Goal: Task Accomplishment & Management: Complete application form

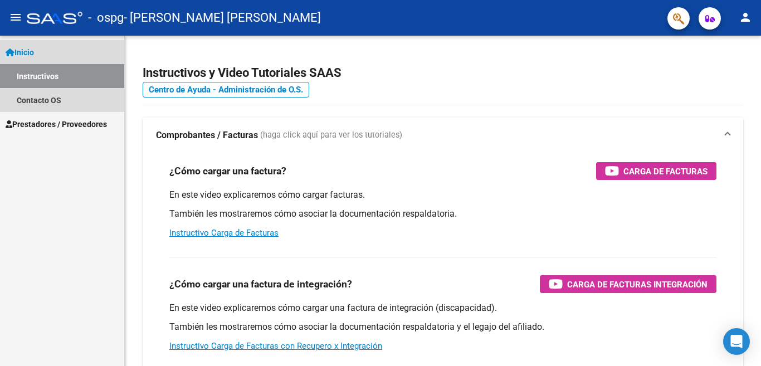
click at [29, 53] on span "Inicio" at bounding box center [20, 52] width 28 height 12
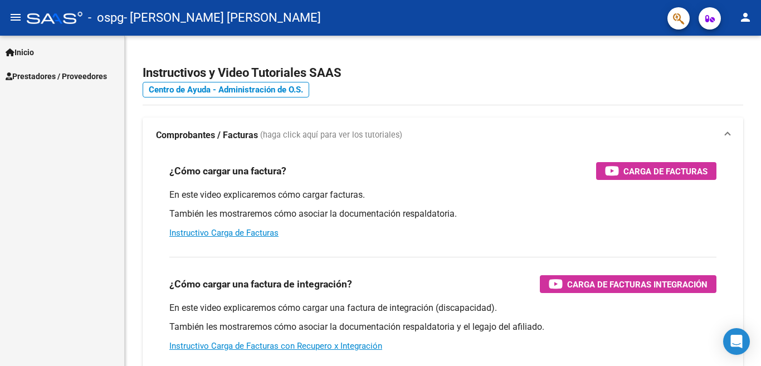
click at [46, 76] on span "Prestadores / Proveedores" at bounding box center [56, 76] width 101 height 12
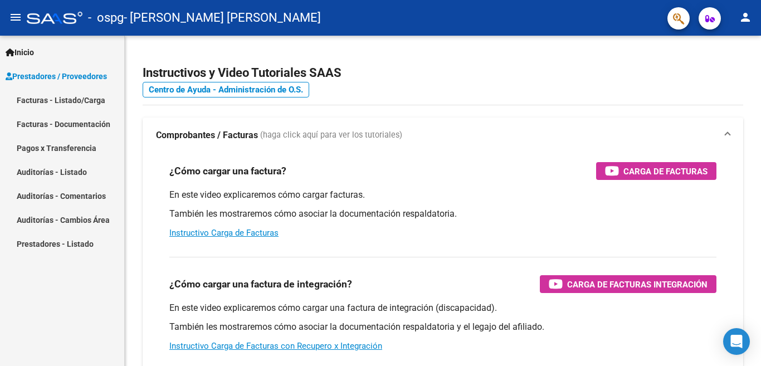
click at [81, 103] on link "Facturas - Listado/Carga" at bounding box center [62, 100] width 124 height 24
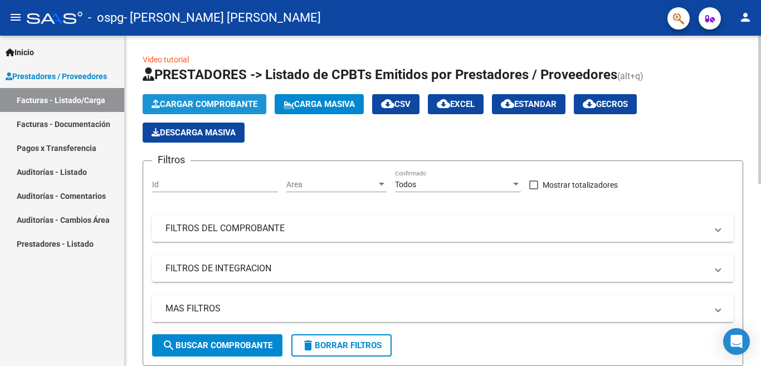
click at [210, 107] on span "Cargar Comprobante" at bounding box center [204, 104] width 106 height 10
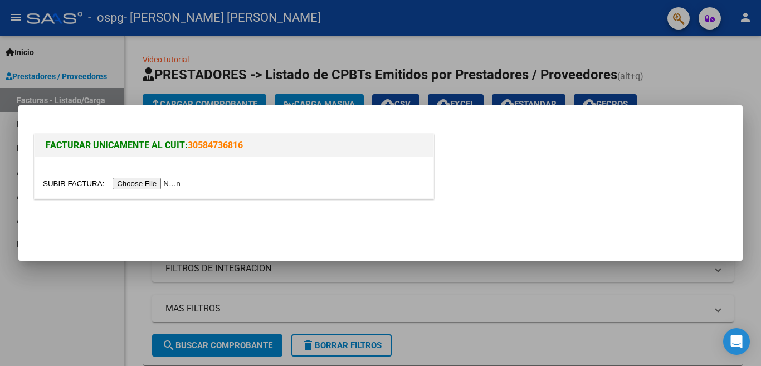
click at [170, 178] on input "file" at bounding box center [113, 184] width 141 height 12
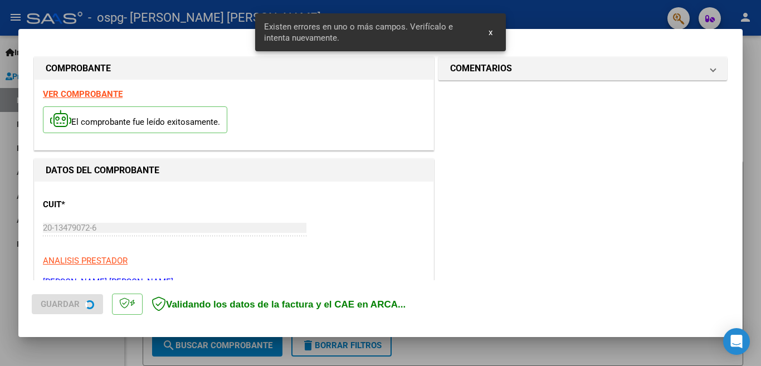
scroll to position [269, 0]
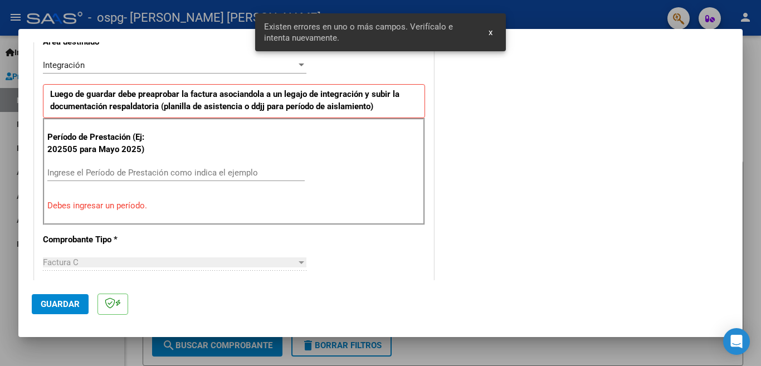
click at [111, 170] on input "Ingrese el Período de Prestación como indica el ejemplo" at bounding box center [175, 173] width 257 height 10
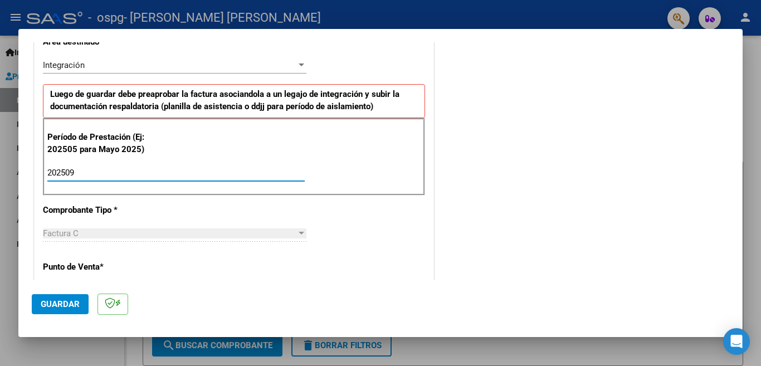
type input "202509"
click at [57, 305] on span "Guardar" at bounding box center [60, 304] width 39 height 10
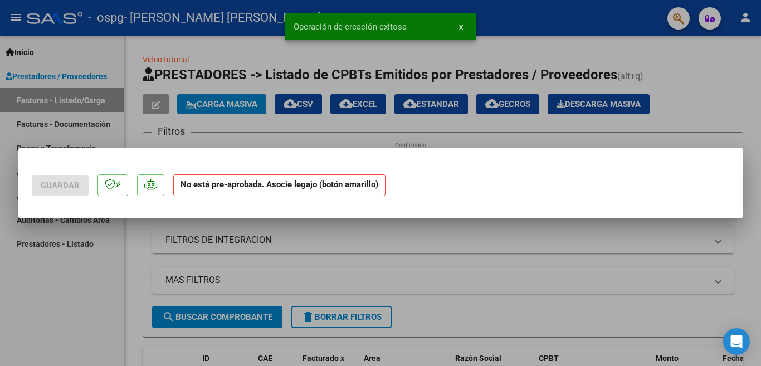
scroll to position [0, 0]
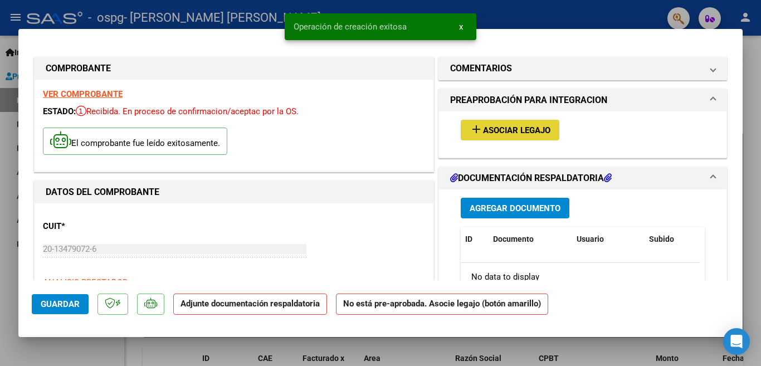
click at [497, 128] on span "Asociar Legajo" at bounding box center [516, 130] width 67 height 10
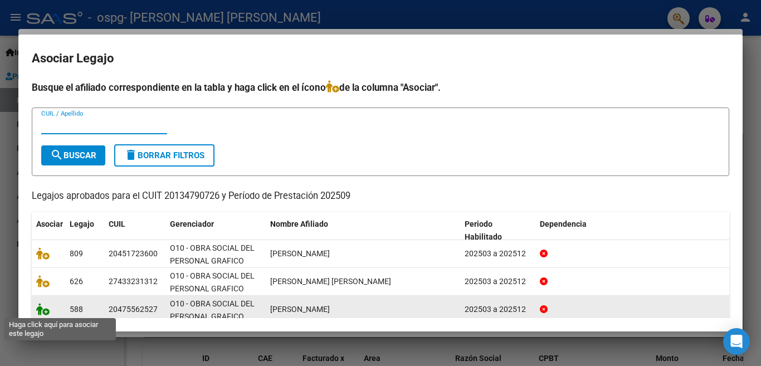
click at [44, 312] on icon at bounding box center [42, 309] width 13 height 12
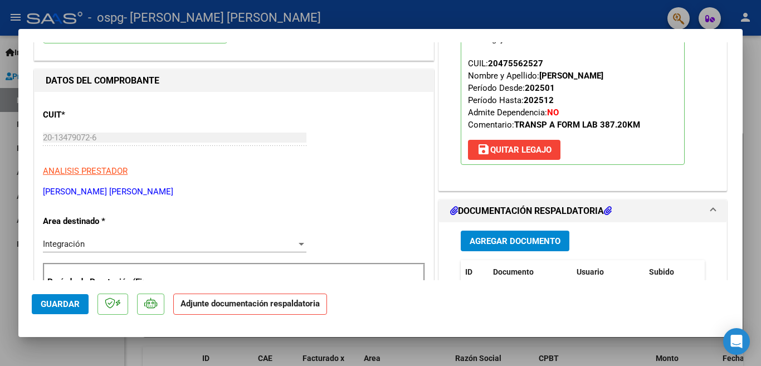
scroll to position [167, 0]
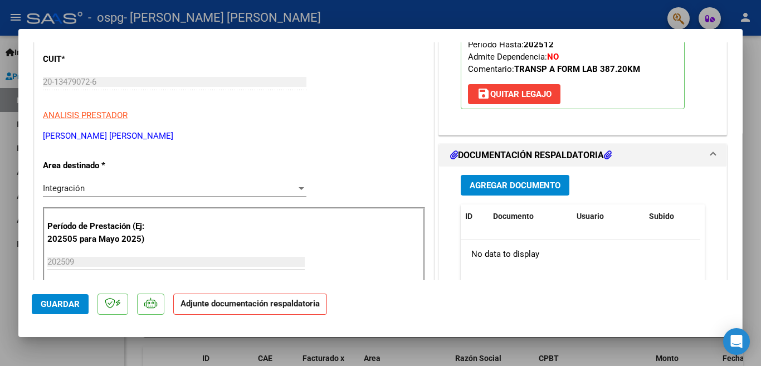
click at [502, 185] on span "Agregar Documento" at bounding box center [514, 185] width 91 height 10
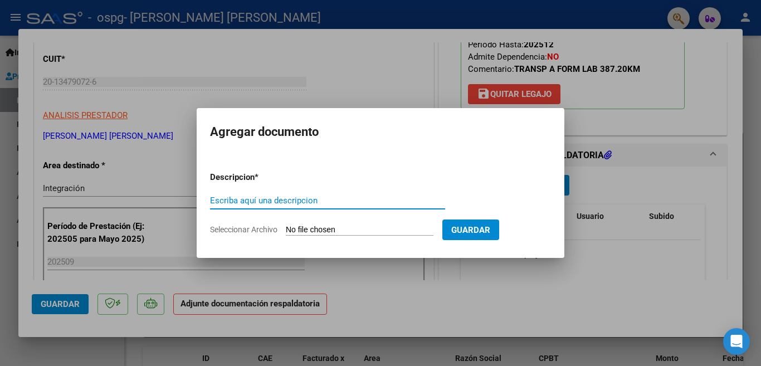
click at [368, 200] on input "Escriba aquí una descripcion" at bounding box center [327, 200] width 235 height 10
type input "factura"
click at [353, 228] on input "Seleccionar Archivo" at bounding box center [360, 230] width 148 height 11
type input "C:\fakepath\GRAFICOS [PERSON_NAME] A 4376 [DATE].pdf"
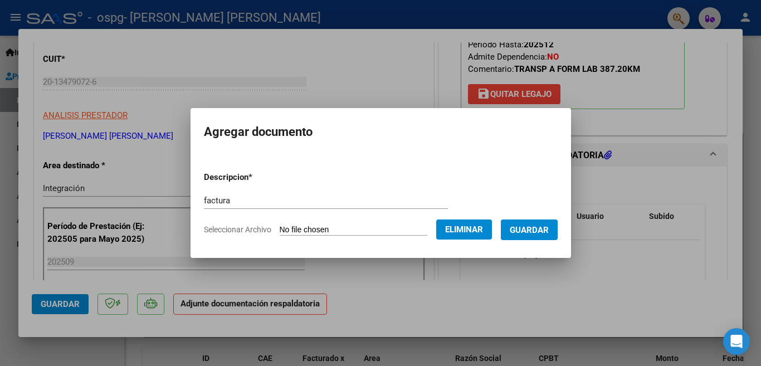
click at [538, 231] on span "Guardar" at bounding box center [529, 230] width 39 height 10
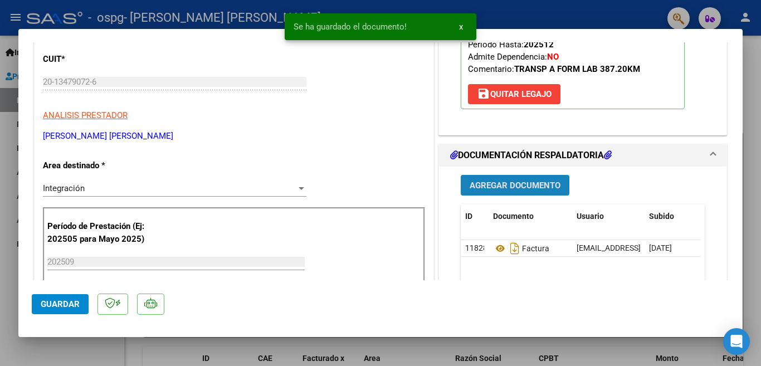
click at [537, 182] on span "Agregar Documento" at bounding box center [514, 185] width 91 height 10
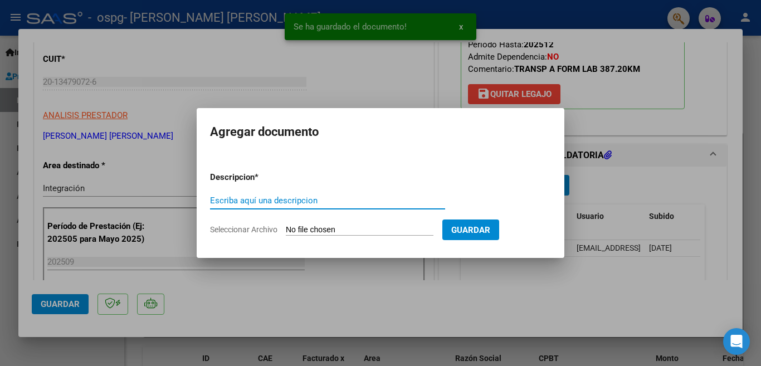
click at [333, 202] on input "Escriba aquí una descripcion" at bounding box center [327, 200] width 235 height 10
type input "alumno regular"
click at [372, 223] on form "Descripcion * alumno regular Escriba aquí una descripcion Seleccionar Archivo G…" at bounding box center [380, 203] width 341 height 81
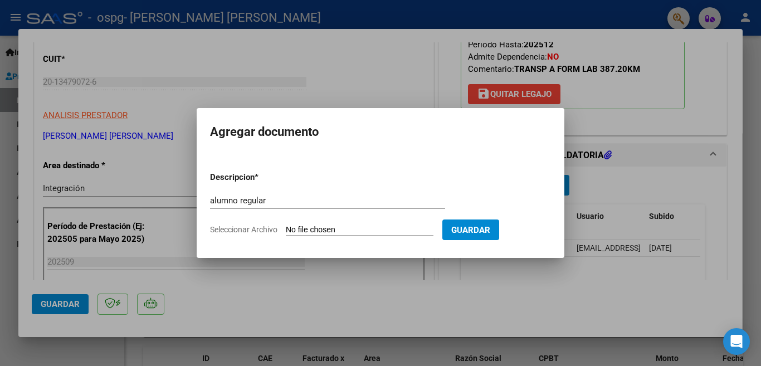
click at [375, 228] on input "Seleccionar Archivo" at bounding box center [360, 230] width 148 height 11
type input "C:\fakepath\GRAFICOS [PERSON_NAME] CERTF ALUM [DATE].pdf"
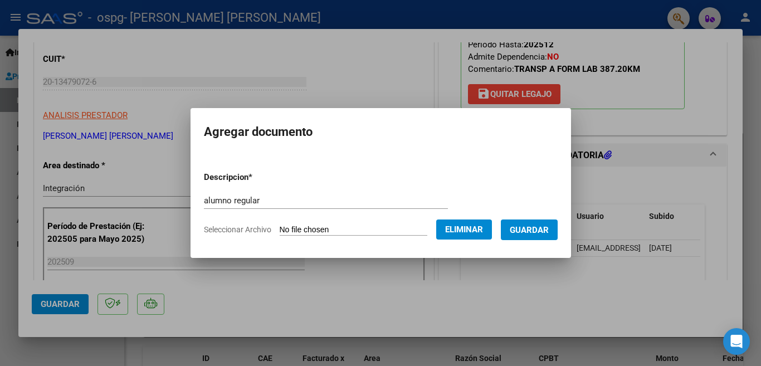
click at [538, 233] on span "Guardar" at bounding box center [529, 230] width 39 height 10
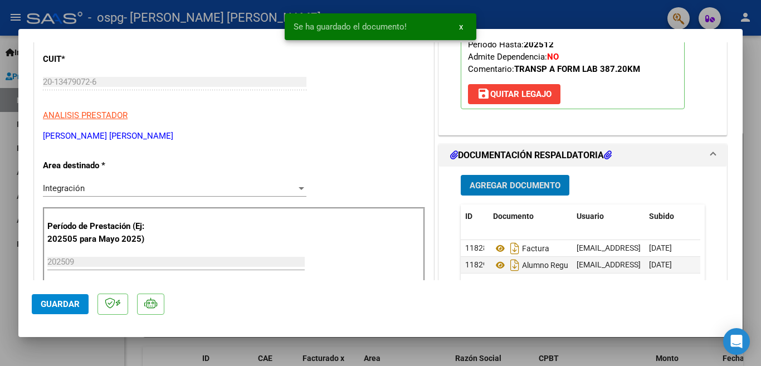
click at [529, 188] on span "Agregar Documento" at bounding box center [514, 185] width 91 height 10
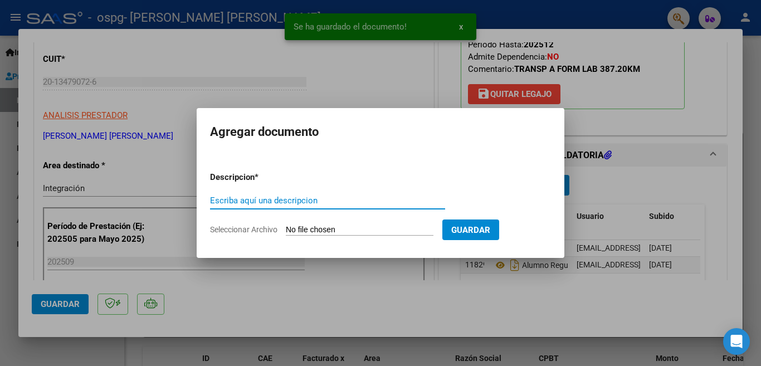
click at [259, 198] on input "Escriba aquí una descripcion" at bounding box center [327, 200] width 235 height 10
type input "firma"
click at [325, 230] on input "Seleccionar Archivo" at bounding box center [360, 230] width 148 height 11
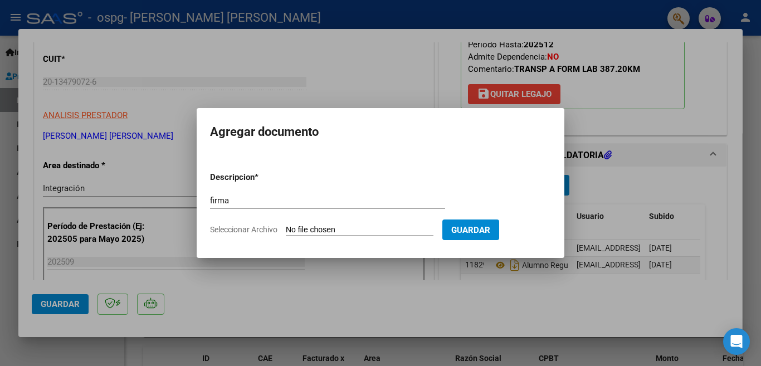
type input "C:\fakepath\GRAFICOS [PERSON_NAME] FIRMA [DATE].pdf"
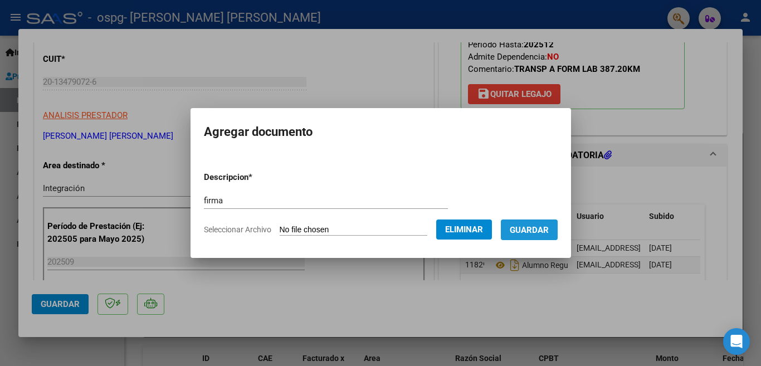
click at [539, 229] on span "Guardar" at bounding box center [529, 230] width 39 height 10
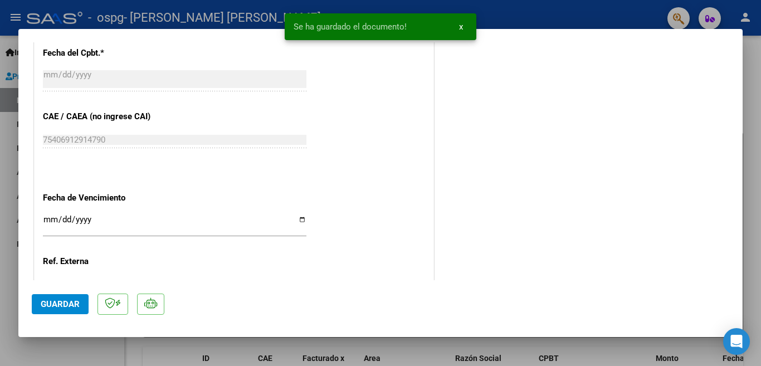
scroll to position [745, 0]
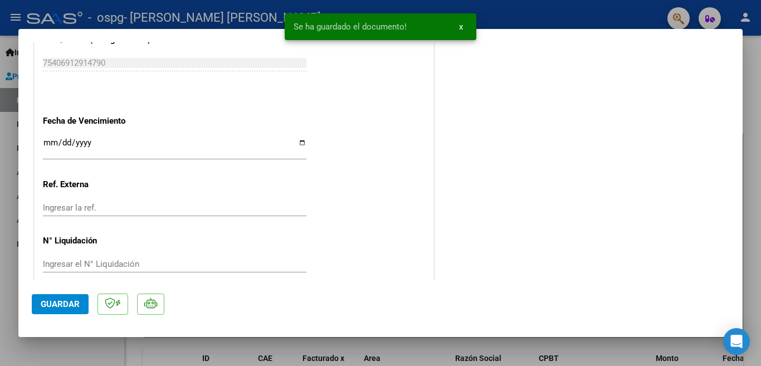
click at [61, 300] on span "Guardar" at bounding box center [60, 304] width 39 height 10
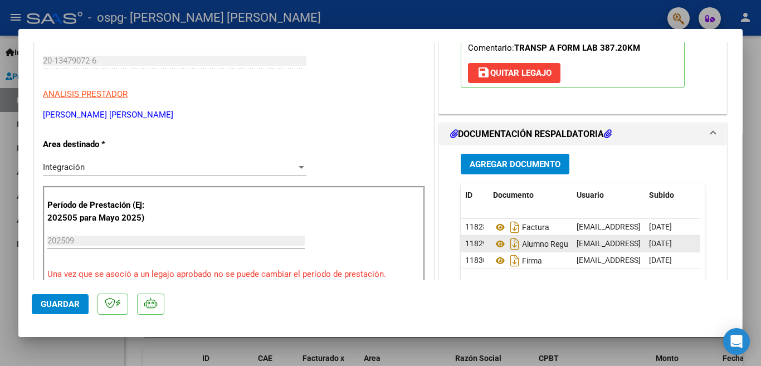
scroll to position [0, 0]
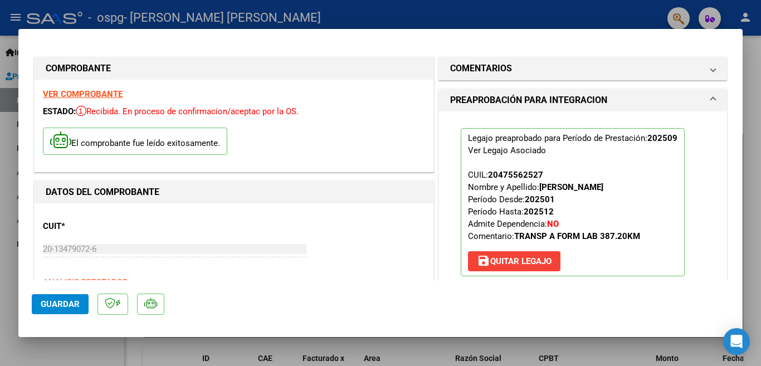
click at [65, 302] on span "Guardar" at bounding box center [60, 304] width 39 height 10
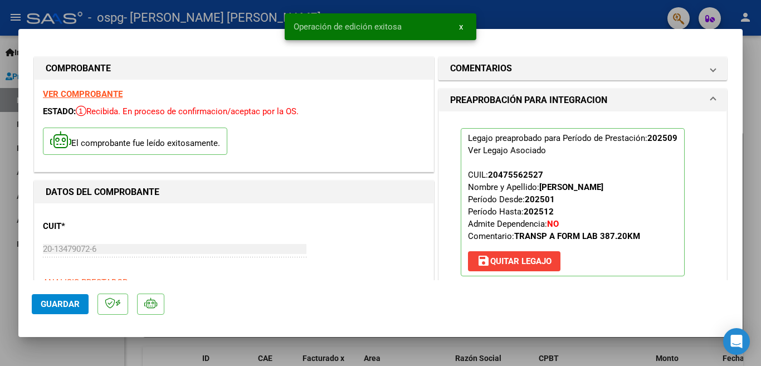
click at [459, 25] on span "x" at bounding box center [461, 27] width 4 height 10
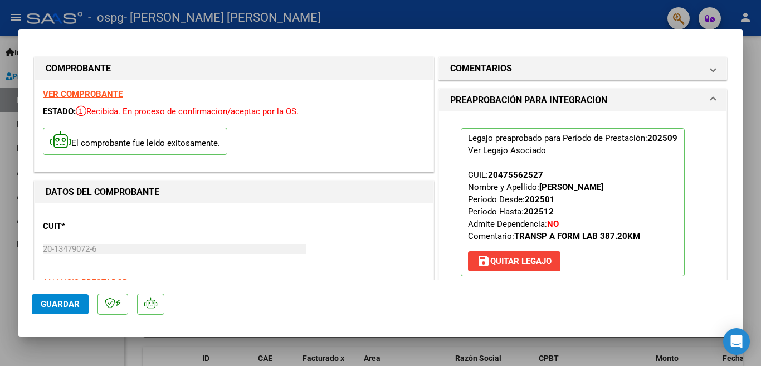
drag, startPoint x: 546, startPoint y: 19, endPoint x: 530, endPoint y: 22, distance: 17.0
click at [547, 18] on div at bounding box center [380, 183] width 761 height 366
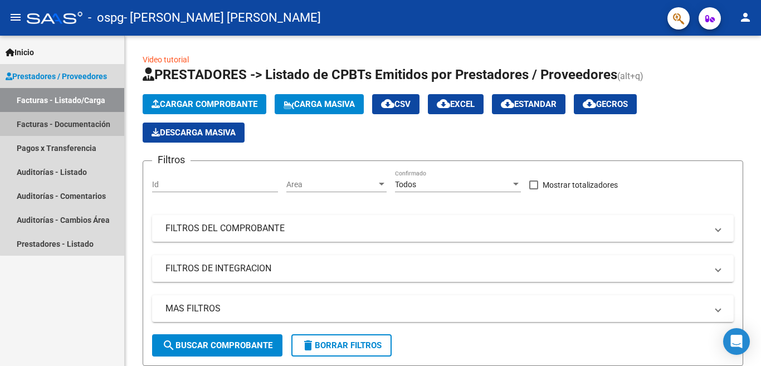
click at [94, 125] on link "Facturas - Documentación" at bounding box center [62, 124] width 124 height 24
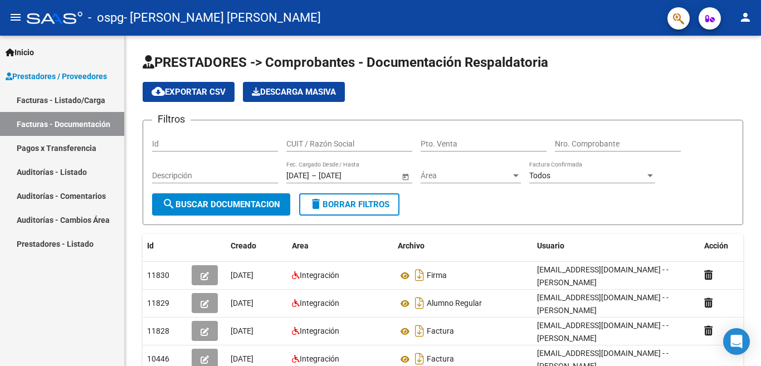
click at [72, 99] on link "Facturas - Listado/Carga" at bounding box center [62, 100] width 124 height 24
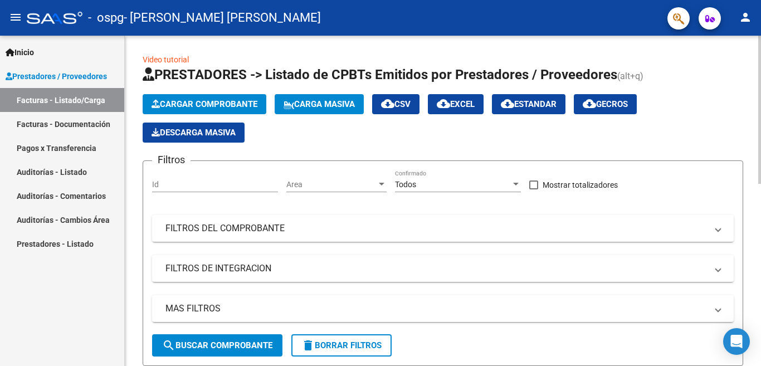
click at [235, 100] on span "Cargar Comprobante" at bounding box center [204, 104] width 106 height 10
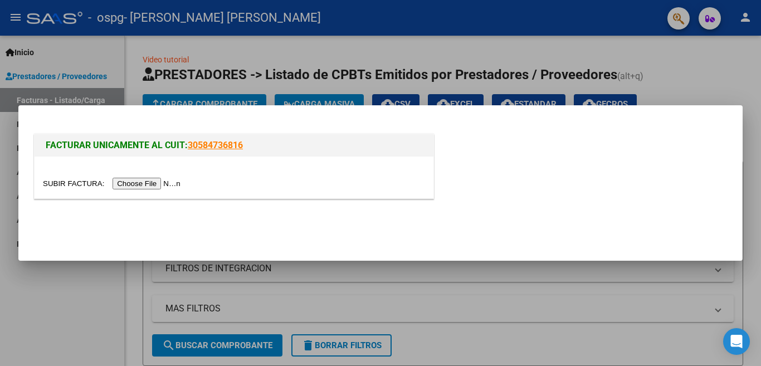
click at [171, 178] on input "file" at bounding box center [113, 184] width 141 height 12
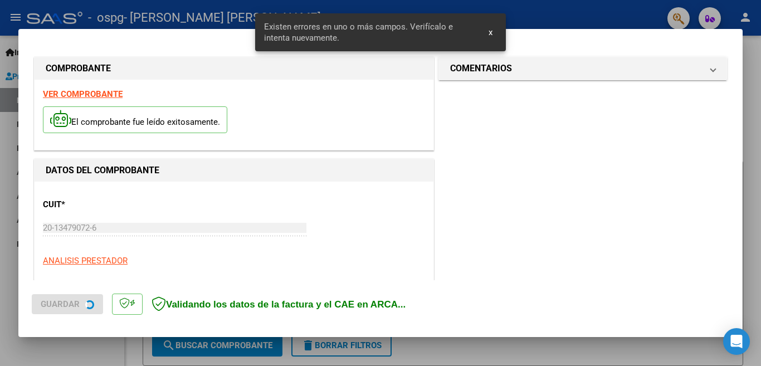
scroll to position [269, 0]
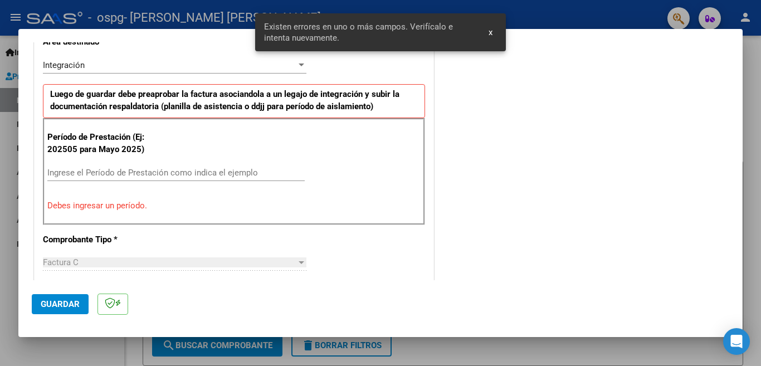
click at [241, 173] on input "Ingrese el Período de Prestación como indica el ejemplo" at bounding box center [175, 173] width 257 height 10
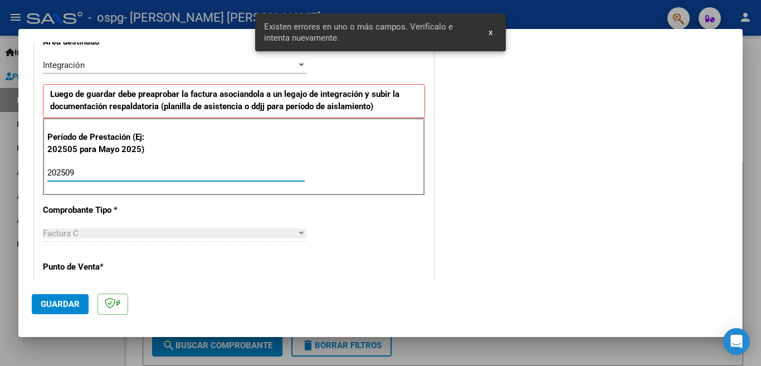
type input "202509"
click at [64, 297] on button "Guardar" at bounding box center [60, 304] width 57 height 20
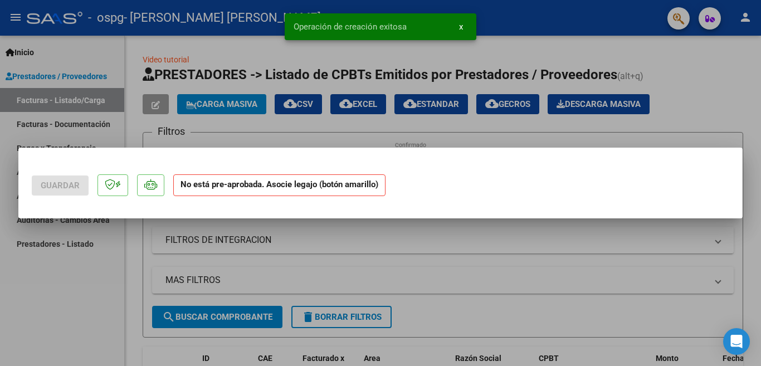
scroll to position [0, 0]
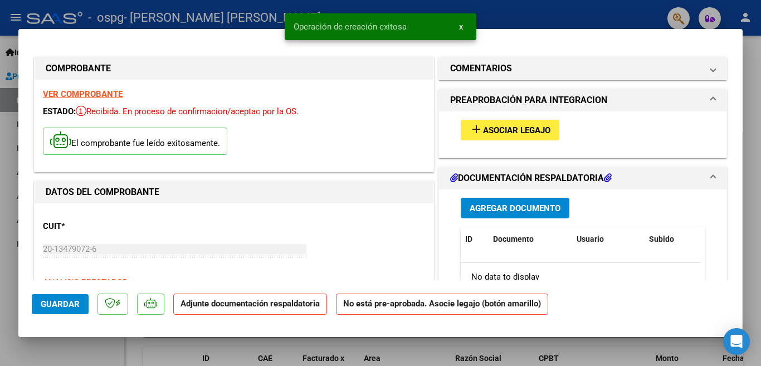
click at [483, 130] on span "Asociar Legajo" at bounding box center [516, 130] width 67 height 10
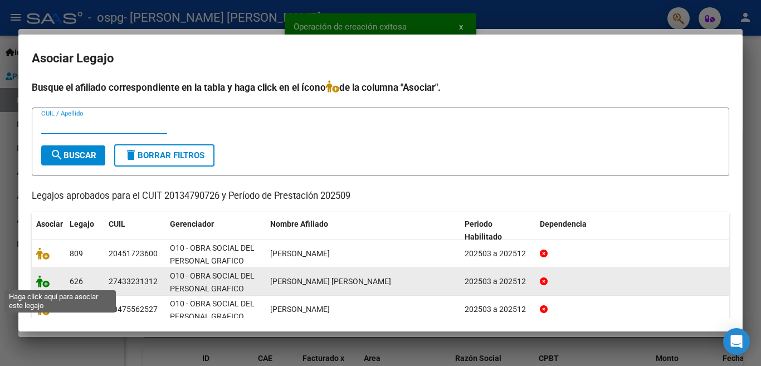
click at [43, 282] on icon at bounding box center [42, 281] width 13 height 12
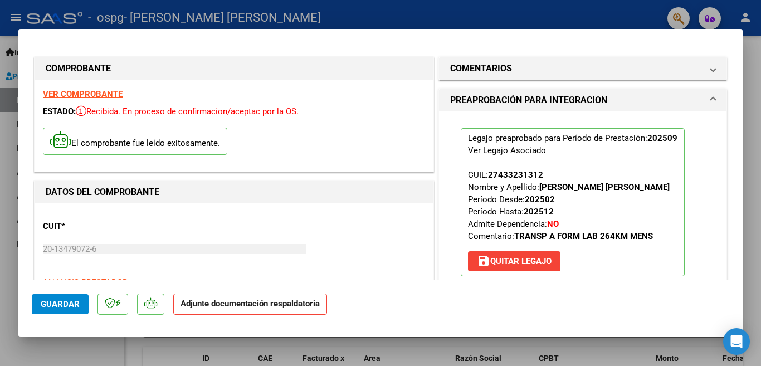
scroll to position [111, 0]
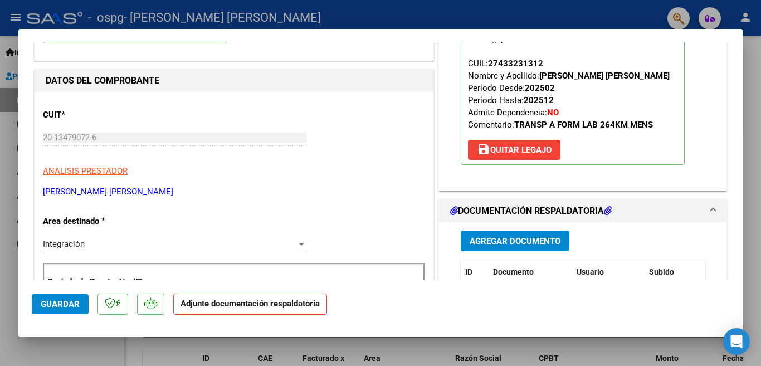
click at [524, 239] on span "Agregar Documento" at bounding box center [514, 241] width 91 height 10
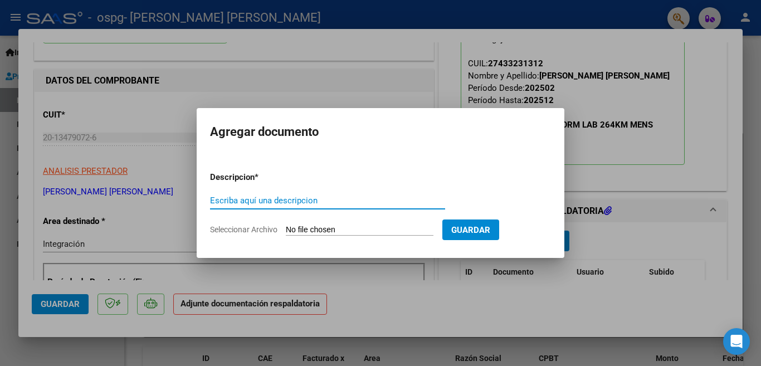
click at [364, 208] on div "Escriba aquí una descripcion" at bounding box center [327, 200] width 235 height 17
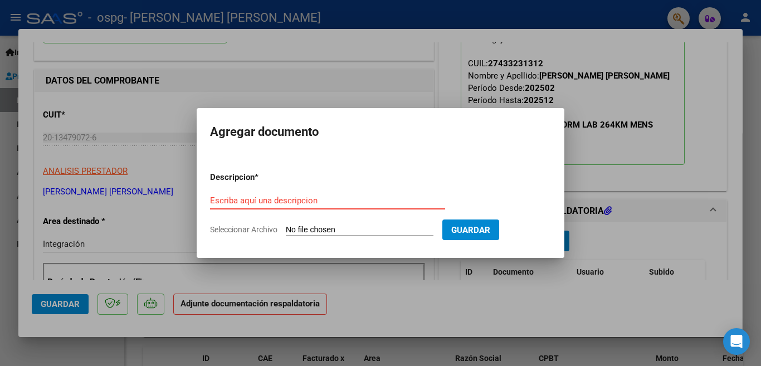
click at [361, 199] on input "Escriba aquí una descripcion" at bounding box center [327, 200] width 235 height 10
click at [320, 202] on input "Escriba aquí una descripcion" at bounding box center [327, 200] width 235 height 10
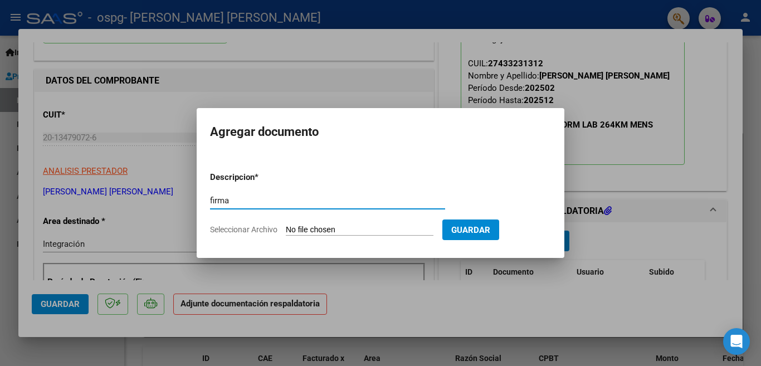
type input "firma"
click at [347, 225] on input "Seleccionar Archivo" at bounding box center [360, 230] width 148 height 11
type input "C:\fakepath\GRAFICOS [PERSON_NAME] FIRMA [DATE].pdf"
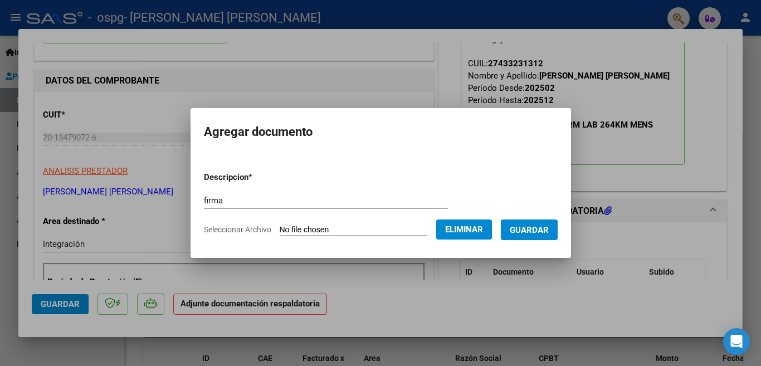
click at [537, 232] on span "Guardar" at bounding box center [529, 230] width 39 height 10
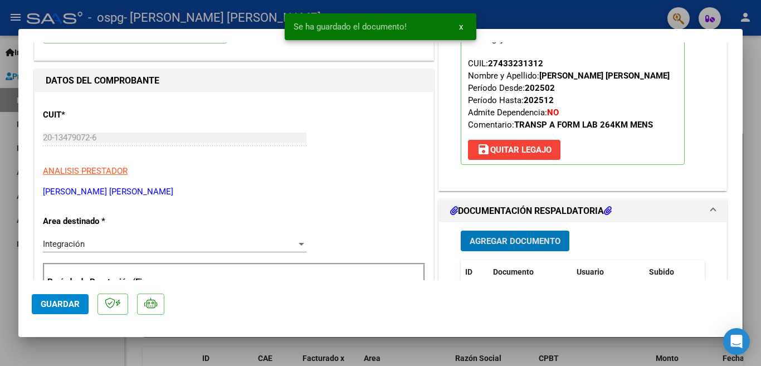
scroll to position [167, 0]
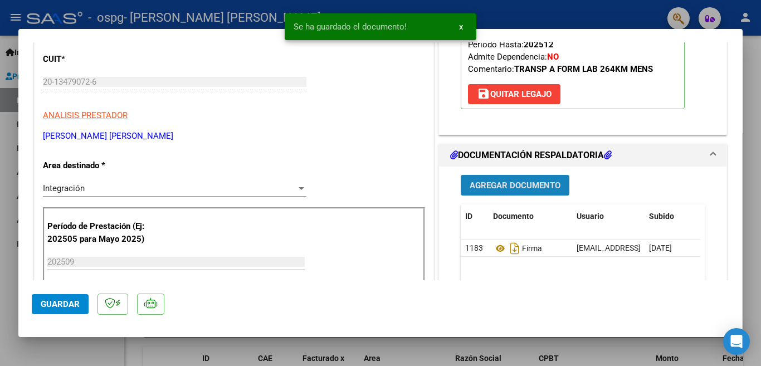
click at [503, 180] on span "Agregar Documento" at bounding box center [514, 185] width 91 height 10
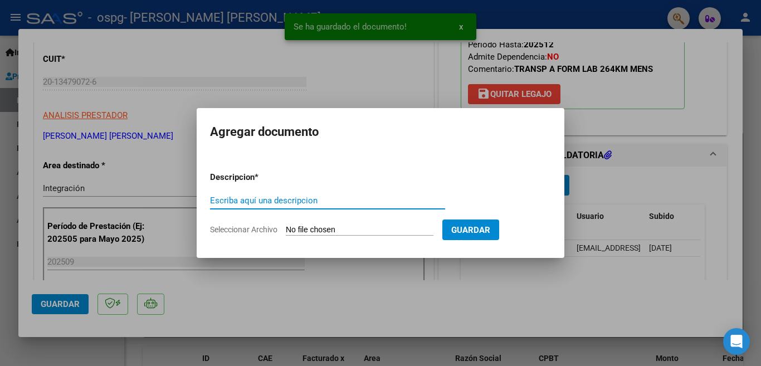
click at [340, 194] on div "Escriba aquí una descripcion" at bounding box center [327, 200] width 235 height 17
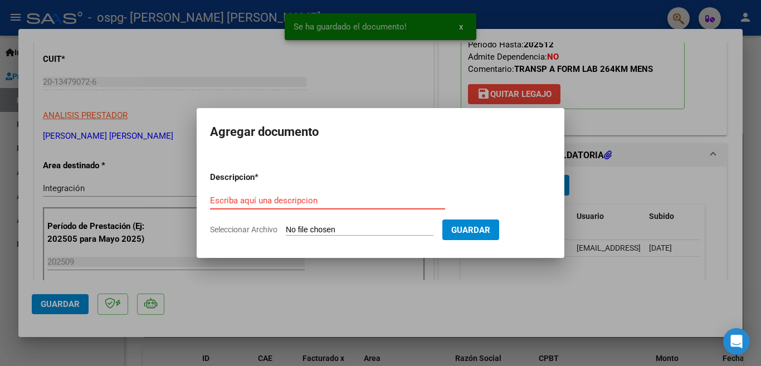
click at [342, 202] on input "Escriba aquí una descripcion" at bounding box center [327, 200] width 235 height 10
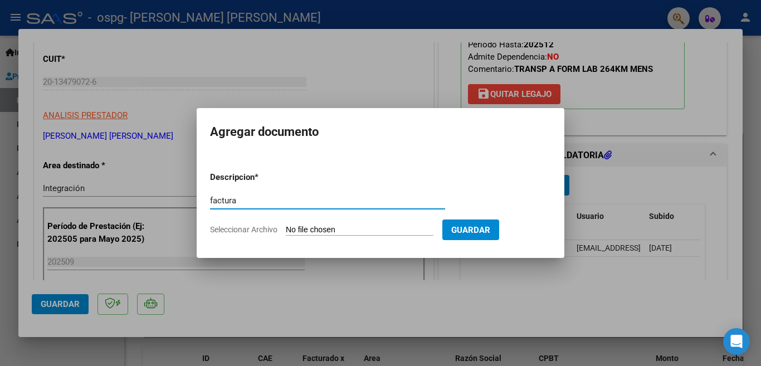
type input "factura"
click at [332, 226] on input "Seleccionar Archivo" at bounding box center [360, 230] width 148 height 11
type input "C:\fakepath\GRAFICOS [PERSON_NAME] A 4374 [DATE].pdf"
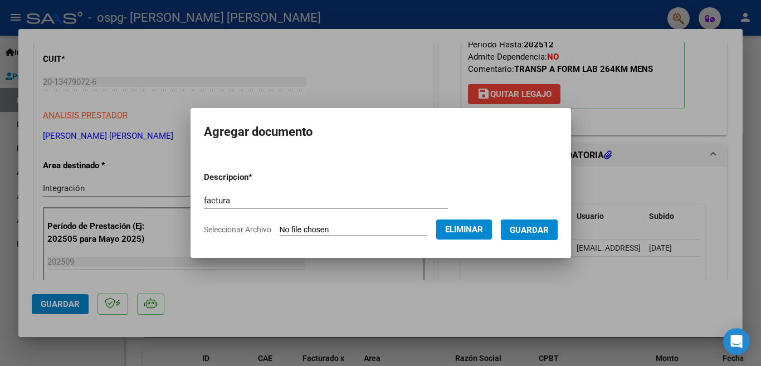
click at [538, 232] on span "Guardar" at bounding box center [529, 230] width 39 height 10
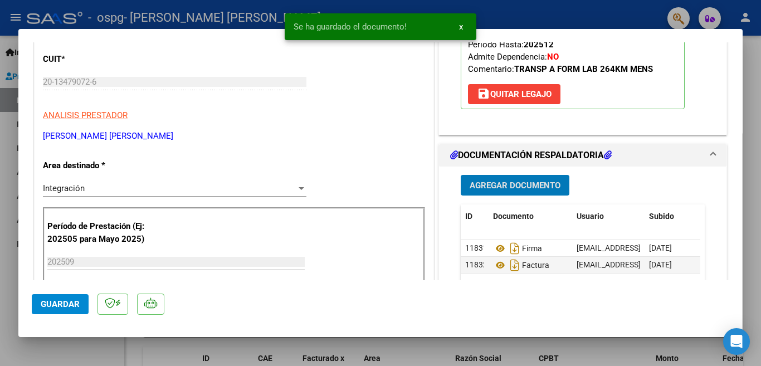
click at [533, 186] on span "Agregar Documento" at bounding box center [514, 185] width 91 height 10
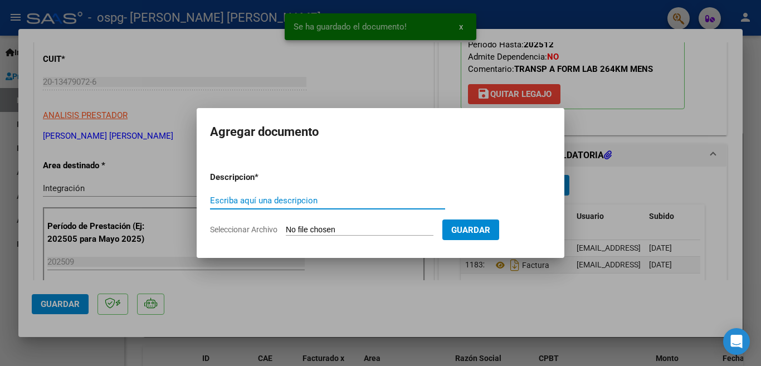
click at [325, 195] on input "Escriba aquí una descripcion" at bounding box center [327, 200] width 235 height 10
type input "cert"
click at [321, 227] on input "Seleccionar Archivo" at bounding box center [360, 230] width 148 height 11
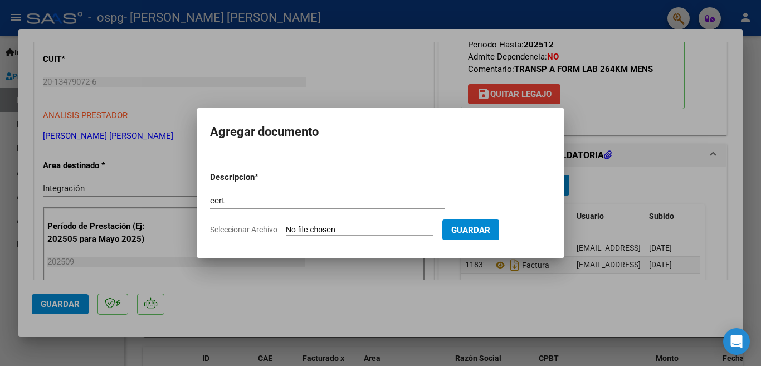
type input "C:\fakepath\GRAFICOS [PERSON_NAME] CERTF ALUM [DATE].pdf"
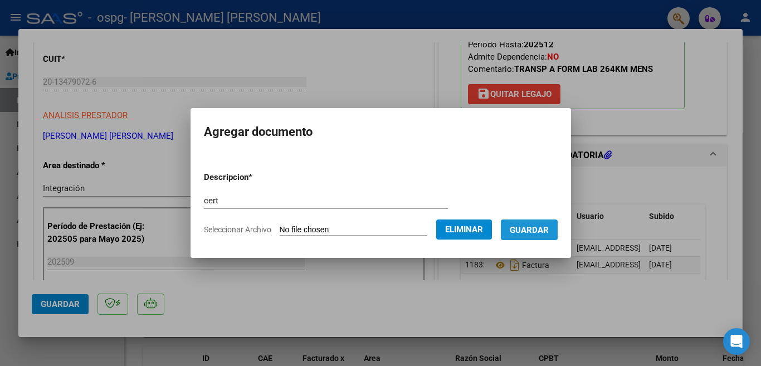
click at [531, 232] on span "Guardar" at bounding box center [529, 230] width 39 height 10
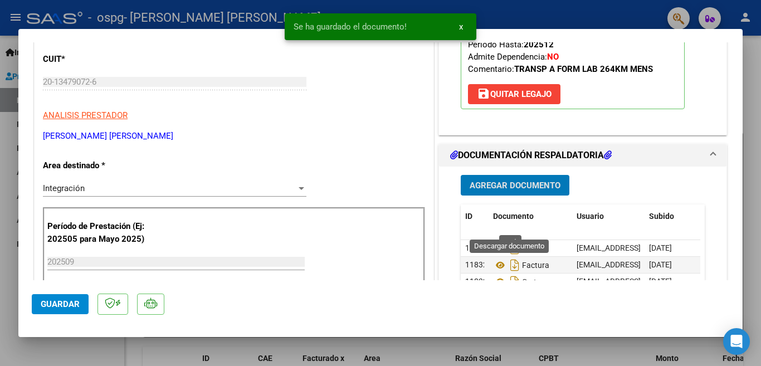
scroll to position [223, 0]
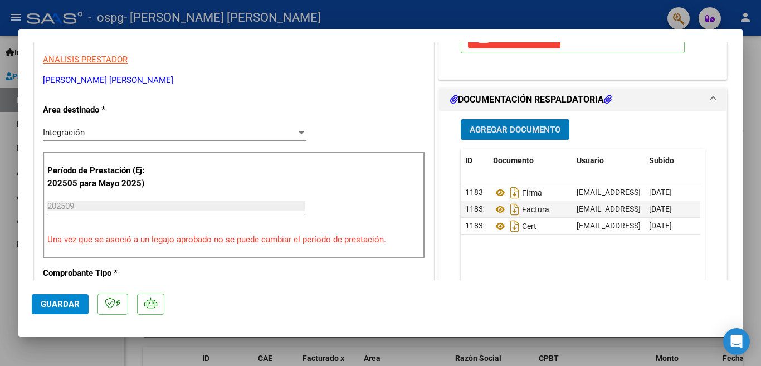
click at [66, 305] on span "Guardar" at bounding box center [60, 304] width 39 height 10
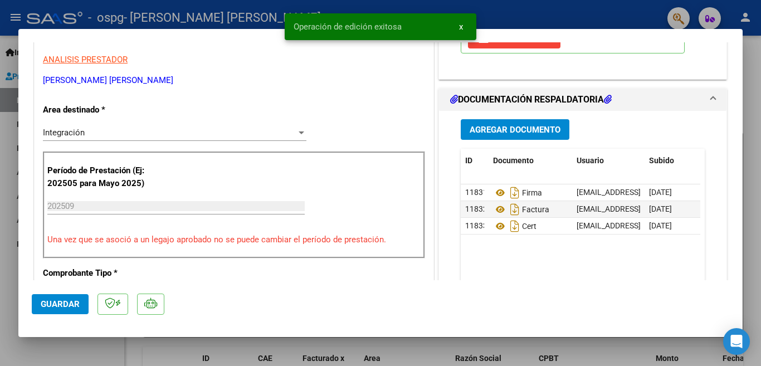
click at [458, 29] on button "x" at bounding box center [461, 27] width 22 height 20
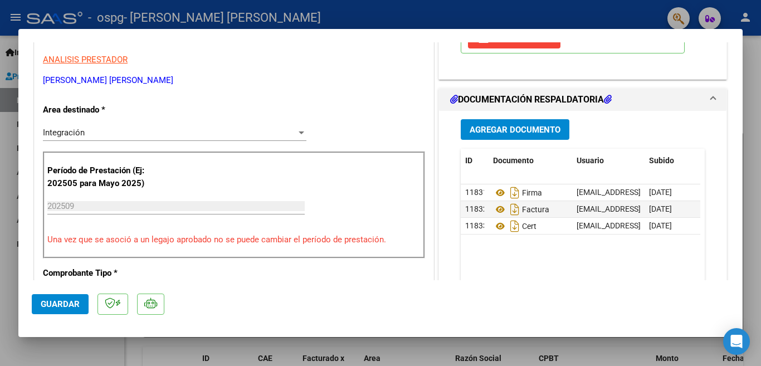
click at [400, 20] on div at bounding box center [380, 183] width 761 height 366
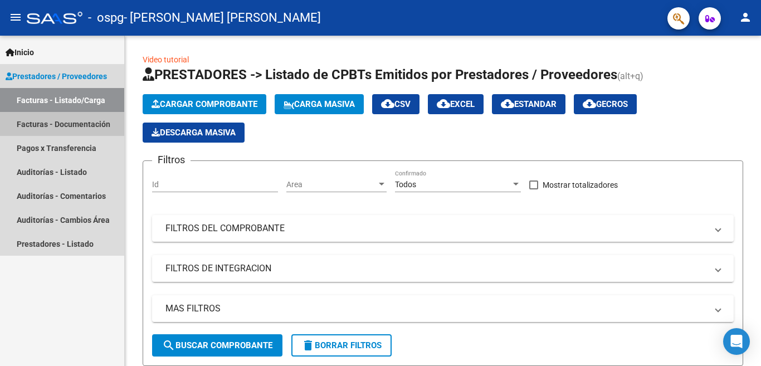
click at [61, 123] on link "Facturas - Documentación" at bounding box center [62, 124] width 124 height 24
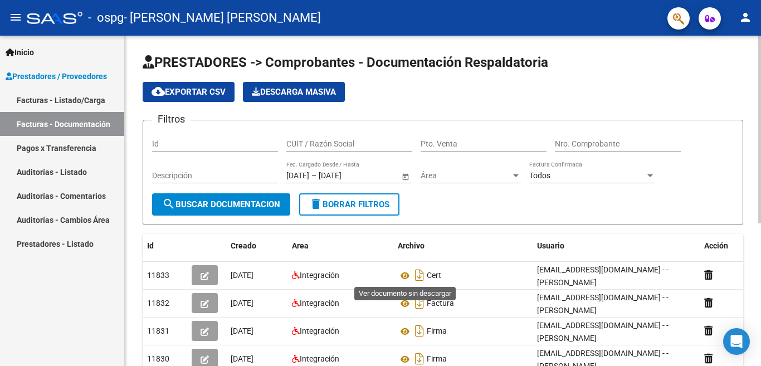
scroll to position [167, 0]
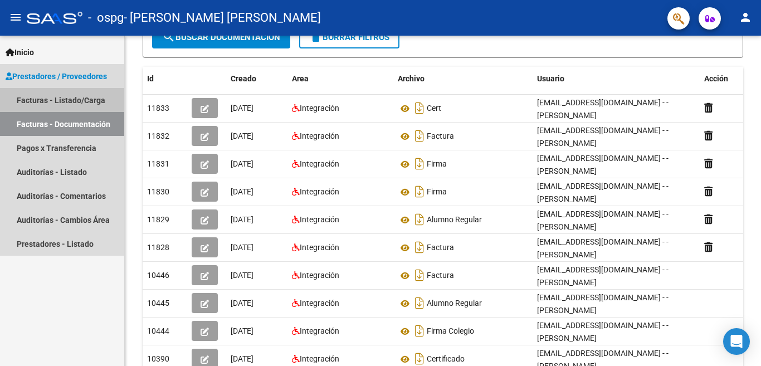
click at [61, 96] on link "Facturas - Listado/Carga" at bounding box center [62, 100] width 124 height 24
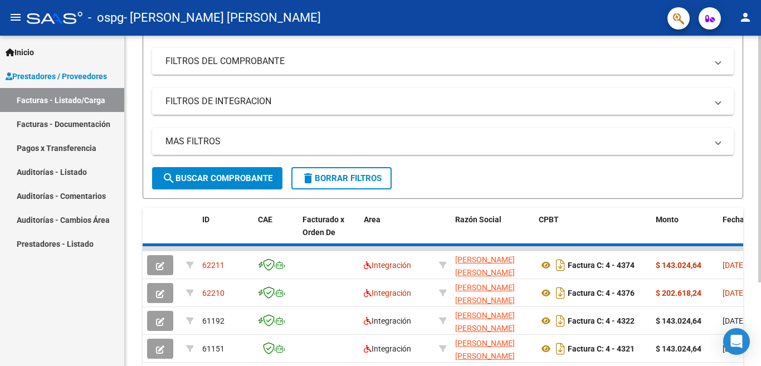
scroll to position [167, 0]
